Goal: Complete application form

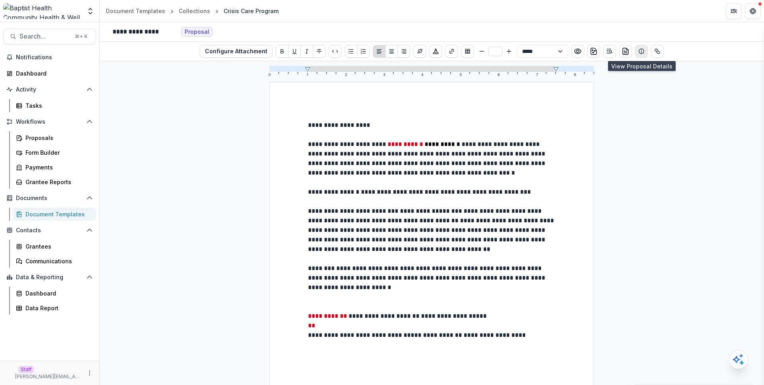
click at [641, 57] on button "Show details" at bounding box center [641, 51] width 13 height 13
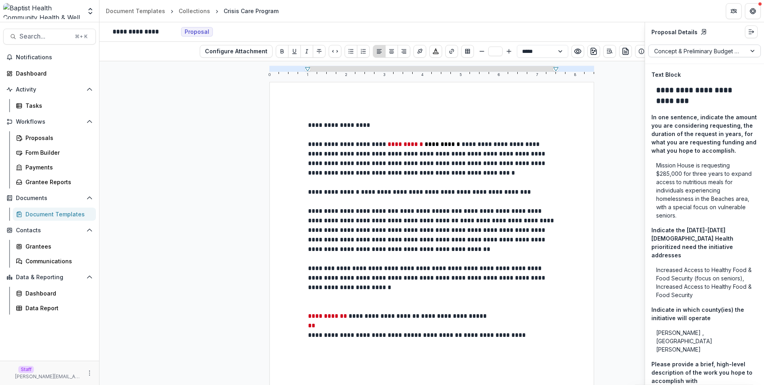
click at [696, 54] on div at bounding box center [698, 51] width 86 height 10
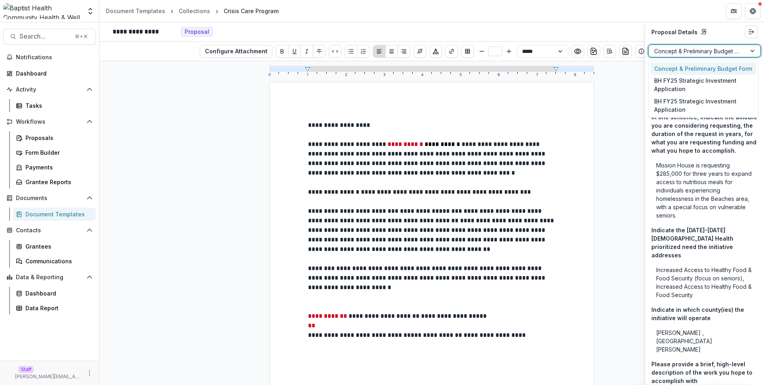
click at [696, 53] on div at bounding box center [698, 51] width 86 height 10
click at [695, 53] on div at bounding box center [698, 51] width 86 height 10
click at [701, 31] on icon "Go to submission" at bounding box center [704, 32] width 6 height 6
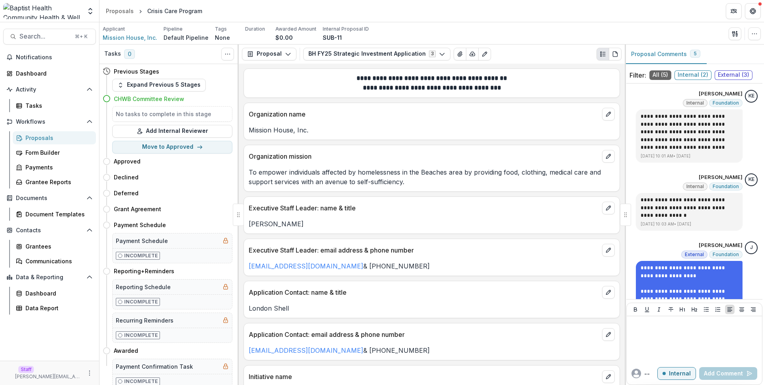
scroll to position [277, 0]
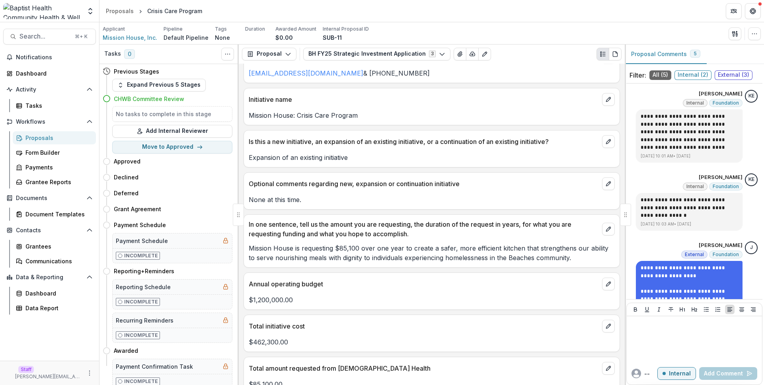
click at [296, 223] on p "In one sentence, tell us the amount you are requesting, the duration of the req…" at bounding box center [424, 229] width 350 height 19
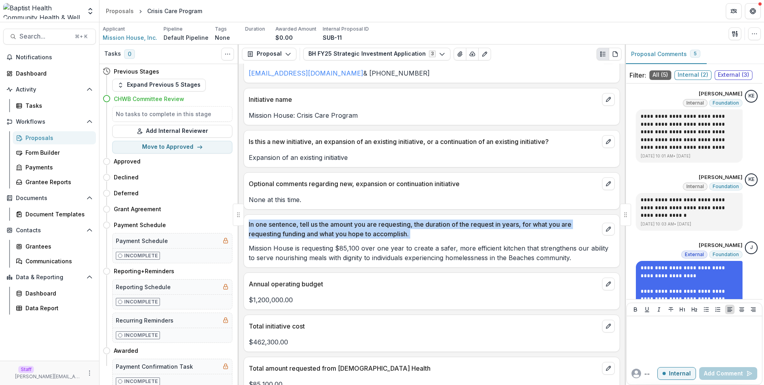
click at [296, 223] on p "In one sentence, tell us the amount you are requesting, the duration of the req…" at bounding box center [424, 229] width 350 height 19
copy div "In one sentence, tell us the amount you are requesting, the duration of the req…"
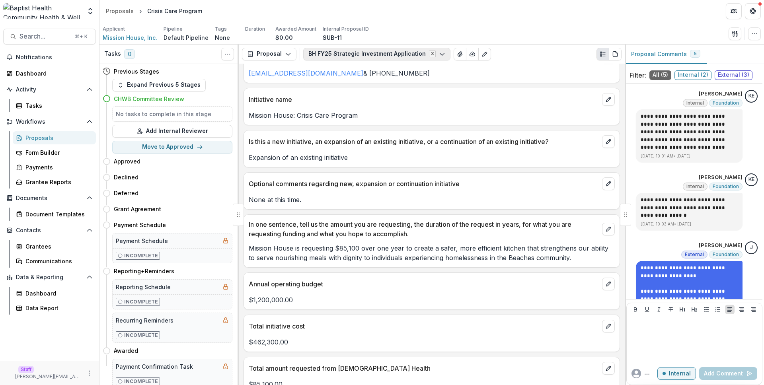
click at [393, 50] on button "BH FY25 Strategic Investment Application 3" at bounding box center [376, 54] width 147 height 13
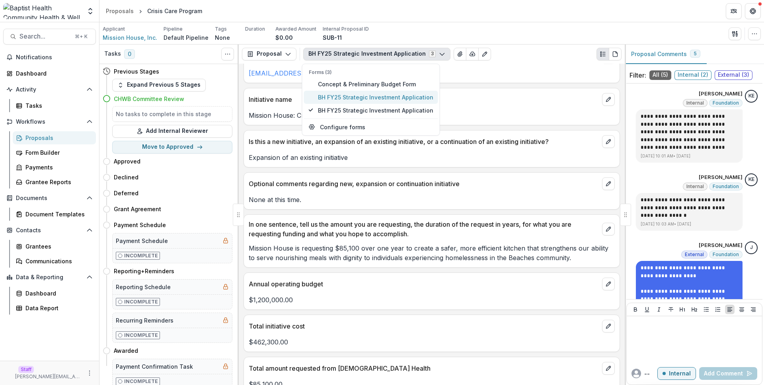
click at [389, 93] on span "BH FY25 Strategic Investment Application" at bounding box center [375, 97] width 115 height 8
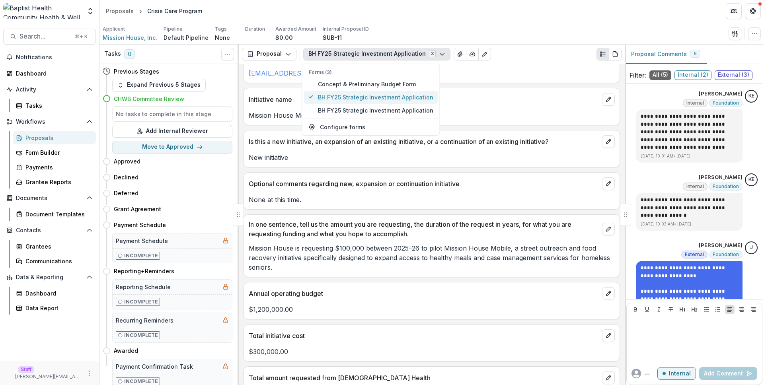
scroll to position [297, 0]
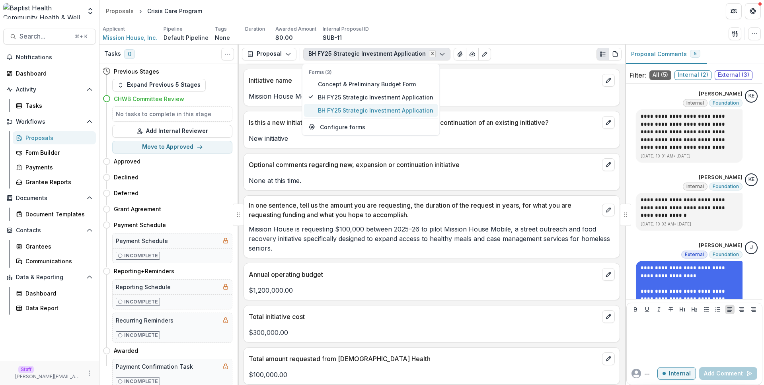
click at [412, 110] on span "BH FY25 Strategic Investment Application" at bounding box center [375, 110] width 115 height 8
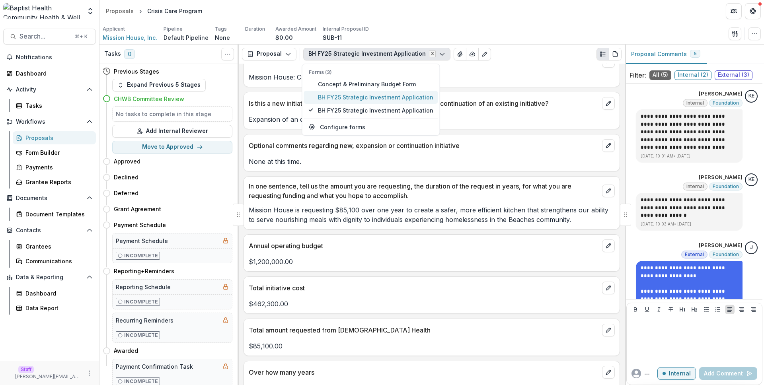
click at [406, 99] on span "BH FY25 Strategic Investment Application" at bounding box center [375, 97] width 115 height 8
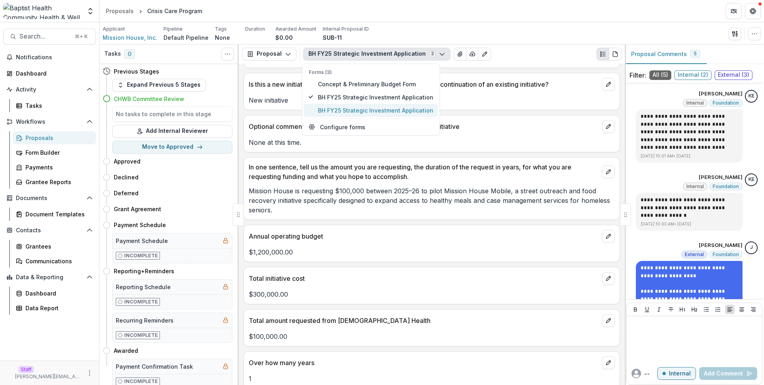
click at [410, 109] on span "BH FY25 Strategic Investment Application" at bounding box center [375, 110] width 115 height 8
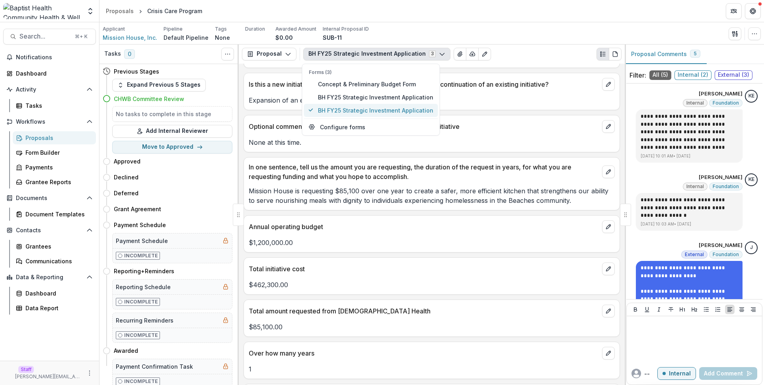
scroll to position [354, 0]
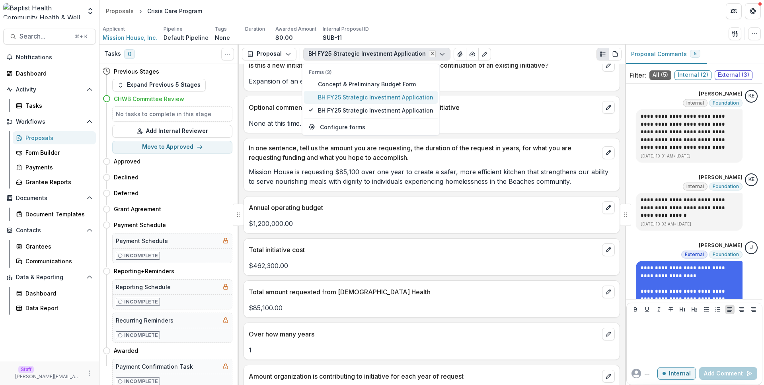
type button "1"
